Goal: Check status

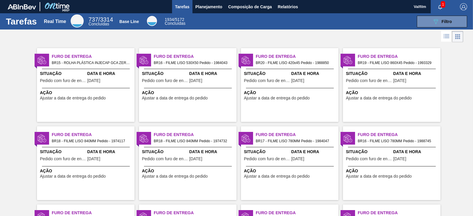
click at [181, 63] on span "BR16 - FILME LISO 530X50 Pedido - 1984043" at bounding box center [193, 63] width 78 height 6
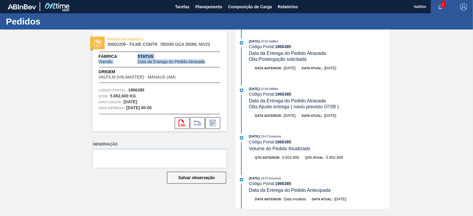
drag, startPoint x: 97, startPoint y: 61, endPoint x: 155, endPoint y: 68, distance: 58.0
click at [117, 66] on div "PEDIDO EM TRÂNSITO 30002209 - FILME CONTR. 780X60 GCA 350ML NIV22 Fábrica Viamã…" at bounding box center [159, 81] width 134 height 100
drag, startPoint x: 349, startPoint y: 157, endPoint x: 342, endPoint y: 154, distance: 7.2
click at [349, 157] on div "Qtd anterior: 5.652,600 Qtd atual: 5.652,600" at bounding box center [319, 158] width 140 height 6
